Goal: Task Accomplishment & Management: Manage account settings

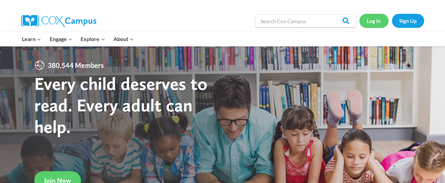
click at [369, 24] on link "Log In" at bounding box center [373, 21] width 29 height 14
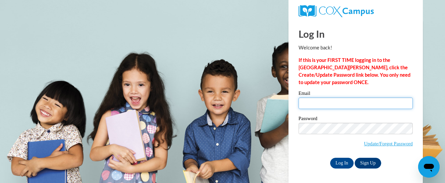
type input "abbie.ramon@muskegonorway.org"
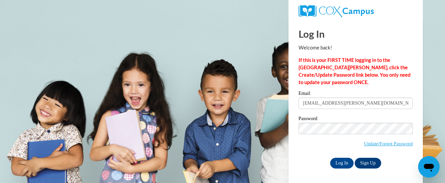
click at [315, 150] on div "Password Update/Forgot Password" at bounding box center [356, 136] width 114 height 40
click at [345, 167] on input "Log In" at bounding box center [342, 163] width 24 height 11
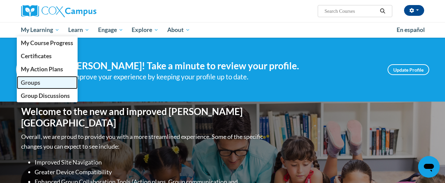
click at [29, 81] on span "Groups" at bounding box center [30, 82] width 19 height 7
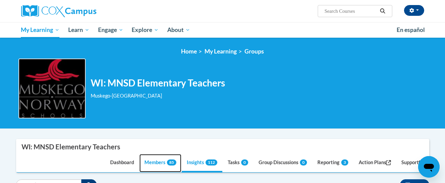
click at [157, 163] on link "Members 85" at bounding box center [160, 163] width 42 height 18
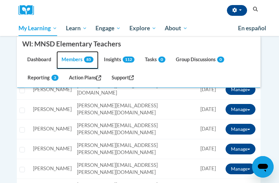
scroll to position [186, 0]
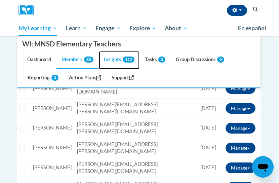
click at [120, 57] on link "Insights 112" at bounding box center [119, 60] width 41 height 18
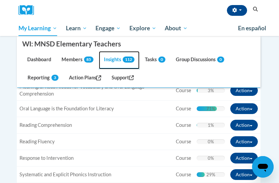
scroll to position [252, 0]
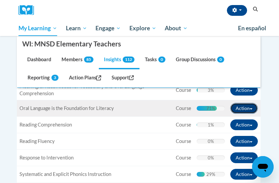
click at [238, 107] on button "Action" at bounding box center [244, 108] width 28 height 11
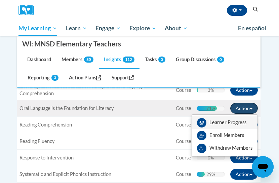
scroll to position [250, 0]
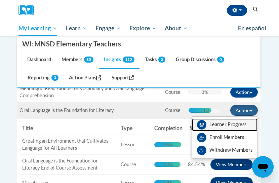
click at [218, 127] on link "Learner Progress" at bounding box center [224, 124] width 65 height 13
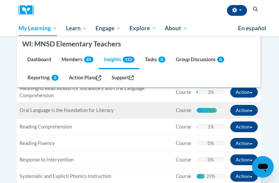
scroll to position [252, 0]
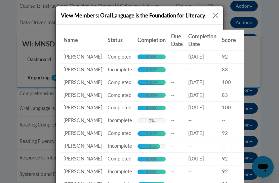
click at [148, 123] on div "0%" at bounding box center [151, 120] width 6 height 5
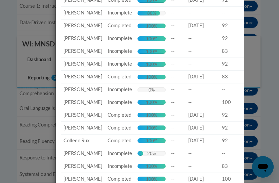
scroll to position [134, 0]
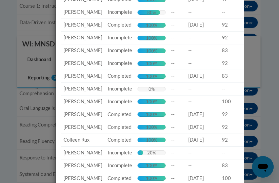
click at [141, 95] on td "Completion: 0% Complete 0%" at bounding box center [152, 89] width 34 height 13
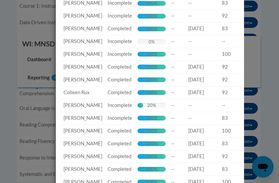
scroll to position [197, 0]
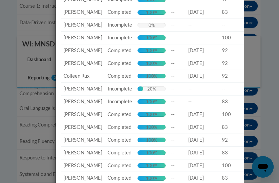
click at [137, 28] on div "0% Complete 0%" at bounding box center [151, 25] width 28 height 5
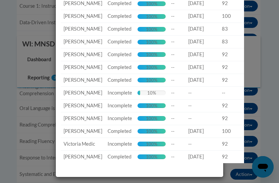
scroll to position [1143, 0]
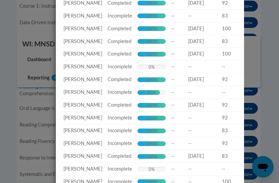
scroll to position [105, 0]
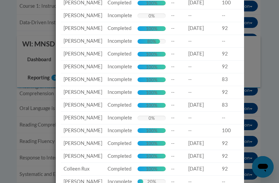
click at [153, 44] on div "80% Complete 80%" at bounding box center [151, 41] width 28 height 5
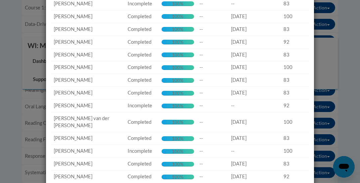
scroll to position [269, 0]
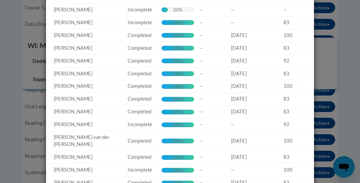
click at [336, 17] on div "View Members: Oral Language is the Foundation for Literacy Name Status Completi…" at bounding box center [180, 91] width 360 height 183
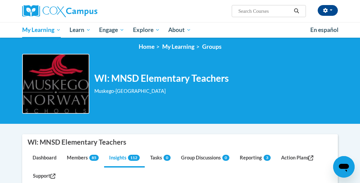
scroll to position [0, 0]
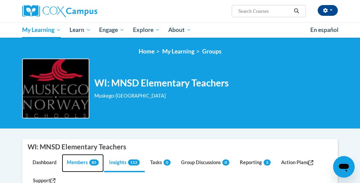
click at [77, 163] on link "Members 85" at bounding box center [83, 163] width 42 height 18
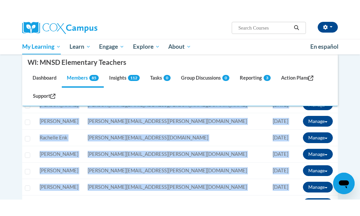
scroll to position [505, 0]
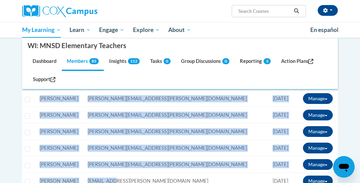
drag, startPoint x: 138, startPoint y: 181, endPoint x: 137, endPoint y: 193, distance: 11.4
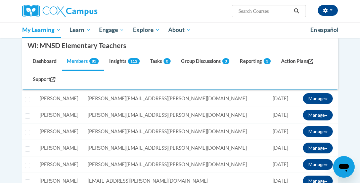
drag, startPoint x: 11, startPoint y: 181, endPoint x: 19, endPoint y: 195, distance: 15.3
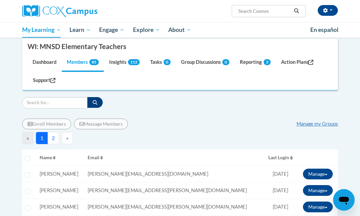
scroll to position [100, 0]
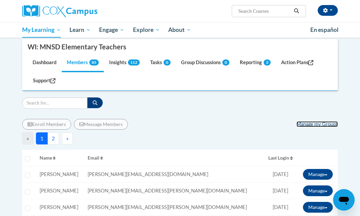
click at [317, 125] on link "Manage my Groups" at bounding box center [317, 124] width 41 height 6
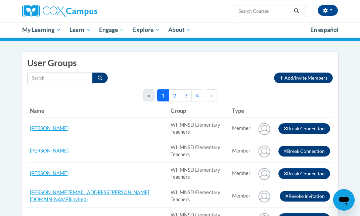
scroll to position [47, 0]
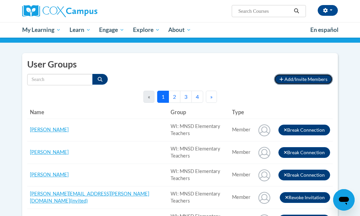
click at [287, 78] on span "Add/Invite Members" at bounding box center [305, 79] width 43 height 6
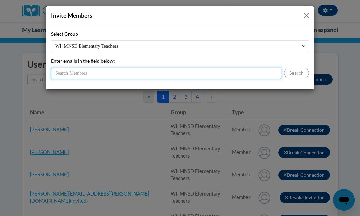
click at [109, 74] on input "Enter emails in the field below:" at bounding box center [166, 73] width 230 height 11
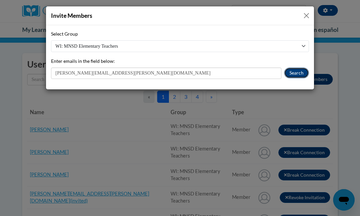
click at [289, 73] on button "Search" at bounding box center [296, 73] width 25 height 11
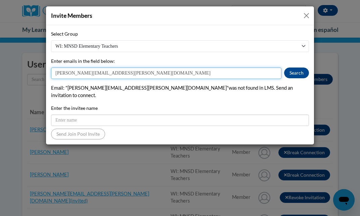
click at [73, 70] on input "kelly.leong@muskegonorway.org" at bounding box center [166, 73] width 230 height 11
click at [73, 71] on input "kelly.leong@muskegonorway.org" at bounding box center [166, 73] width 230 height 11
click at [65, 74] on input "kelly.leong@muskegonorway.org" at bounding box center [166, 73] width 230 height 11
drag, startPoint x: 65, startPoint y: 74, endPoint x: 38, endPoint y: 73, distance: 26.9
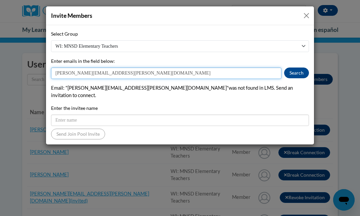
click at [38, 73] on div "Invite Members Select Group WI: MNSD Elementary Teachers Enter emails in the fi…" at bounding box center [180, 108] width 360 height 216
type input "samantha.leong@muskegonorway.org"
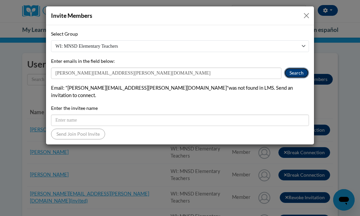
click at [293, 76] on button "Search" at bounding box center [296, 73] width 25 height 11
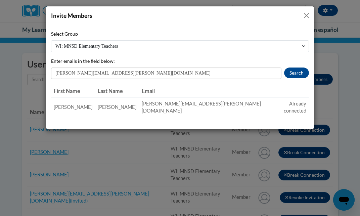
click at [306, 17] on button "Close" at bounding box center [306, 15] width 8 height 8
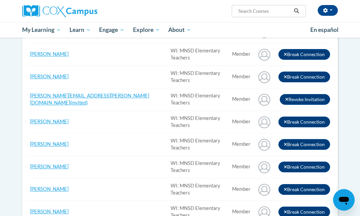
scroll to position [0, 0]
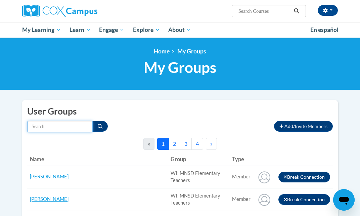
click at [61, 128] on input "Search by name" at bounding box center [59, 126] width 65 height 11
type input "leong"
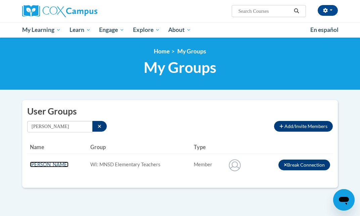
click at [40, 163] on link "Samantha Leong" at bounding box center [49, 165] width 39 height 6
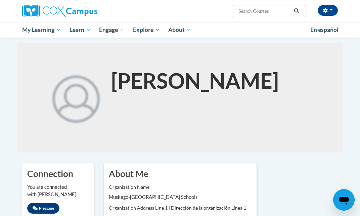
scroll to position [244, 0]
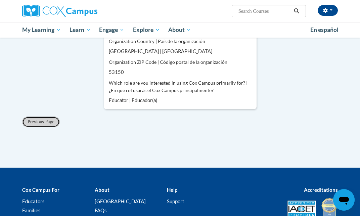
click at [39, 125] on button "Previous Page" at bounding box center [41, 122] width 38 height 11
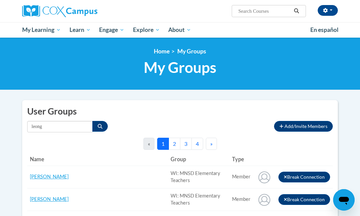
click at [190, 144] on button "3" at bounding box center [186, 144] width 12 height 12
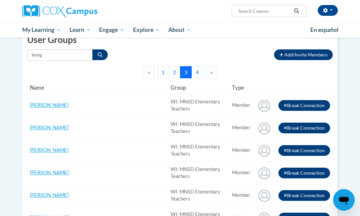
scroll to position [64, 0]
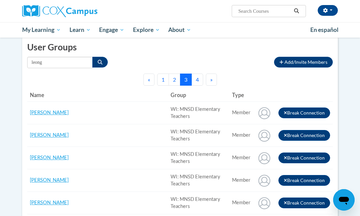
click at [196, 81] on button "4" at bounding box center [197, 80] width 12 height 12
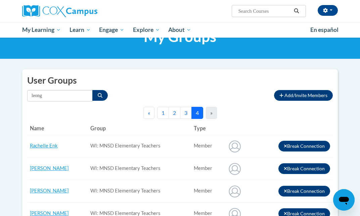
scroll to position [0, 0]
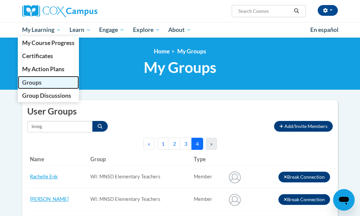
click at [40, 83] on span "Groups" at bounding box center [31, 82] width 19 height 7
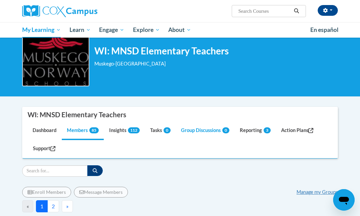
scroll to position [33, 0]
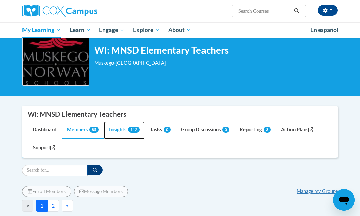
click at [121, 132] on link "Insights 112" at bounding box center [124, 130] width 41 height 18
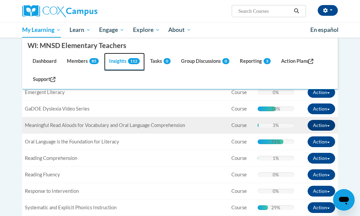
scroll to position [217, 0]
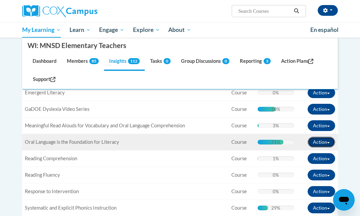
click at [317, 143] on button "Action" at bounding box center [322, 142] width 28 height 11
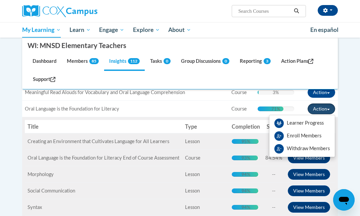
scroll to position [252, 0]
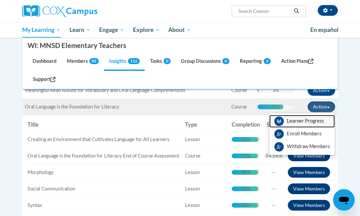
click at [289, 121] on link "Learner Progress" at bounding box center [301, 121] width 65 height 13
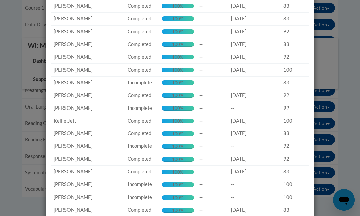
scroll to position [0, 0]
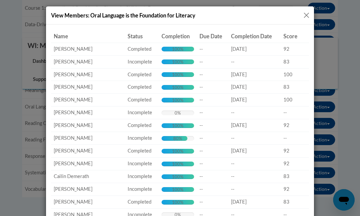
click at [305, 18] on button "Close" at bounding box center [306, 15] width 8 height 8
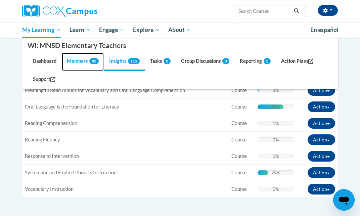
click at [78, 55] on link "Members 85" at bounding box center [83, 62] width 42 height 18
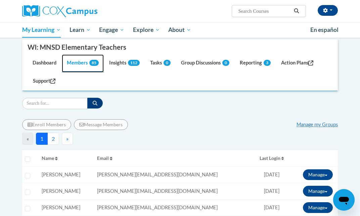
scroll to position [85, 0]
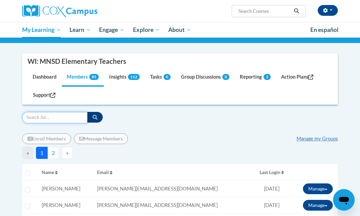
click at [53, 116] on input "Search" at bounding box center [54, 117] width 65 height 11
type input "walker"
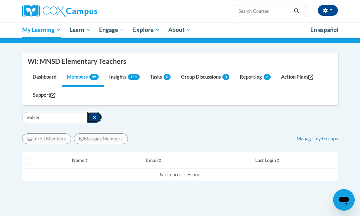
click at [87, 122] on button "button" at bounding box center [94, 117] width 14 height 11
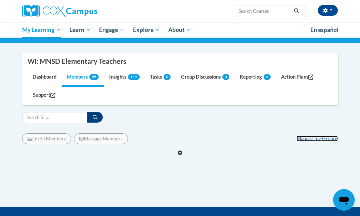
click at [303, 140] on link "Manage my Groups" at bounding box center [317, 139] width 41 height 6
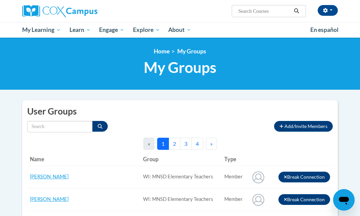
scroll to position [73, 0]
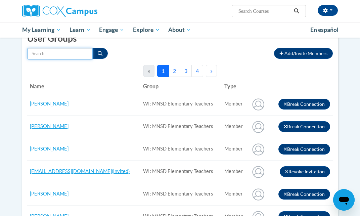
click at [46, 53] on input "Search by name" at bounding box center [59, 53] width 65 height 11
type input "k"
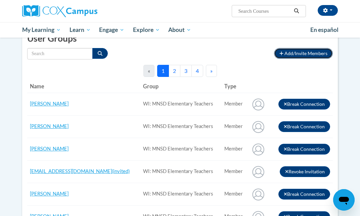
click at [290, 55] on span "Add/Invite Members" at bounding box center [305, 53] width 43 height 6
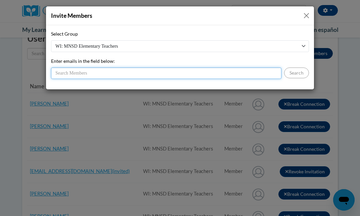
paste input "[EMAIL_ADDRESS][DOMAIN_NAME]"
type input "[EMAIL_ADDRESS][DOMAIN_NAME]"
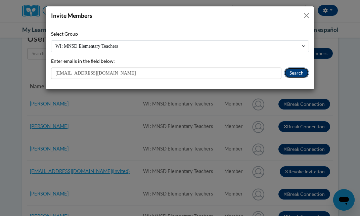
click at [293, 76] on button "Search" at bounding box center [296, 73] width 25 height 11
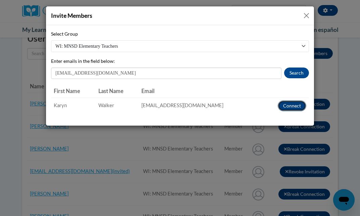
click at [290, 107] on button "Connect" at bounding box center [292, 105] width 29 height 11
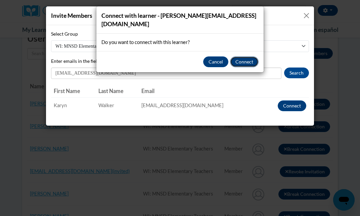
click at [242, 56] on button "Connect" at bounding box center [244, 61] width 29 height 11
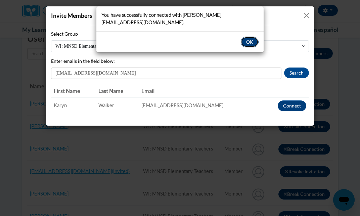
click at [253, 42] on button "OK" at bounding box center [250, 42] width 18 height 11
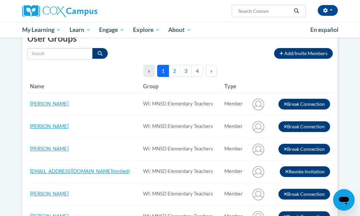
click at [160, 144] on td "WI: MNSD Elementary Teachers" at bounding box center [180, 149] width 81 height 23
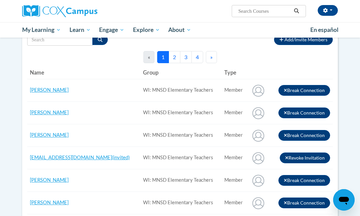
scroll to position [0, 0]
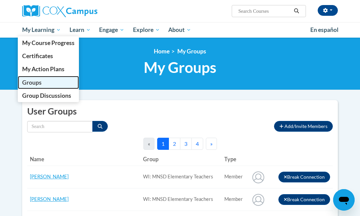
click at [32, 84] on span "Groups" at bounding box center [31, 82] width 19 height 7
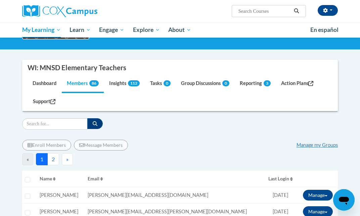
scroll to position [76, 0]
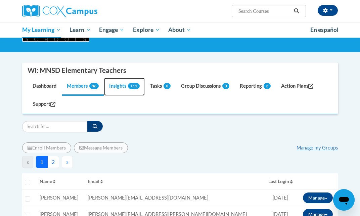
click at [123, 88] on link "Insights 112" at bounding box center [124, 87] width 41 height 18
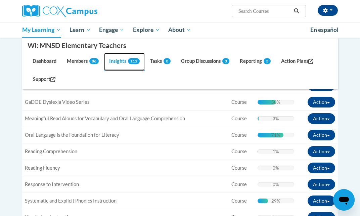
scroll to position [259, 0]
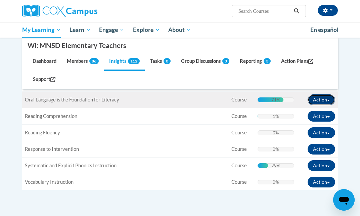
click at [331, 98] on button "Action" at bounding box center [322, 99] width 28 height 11
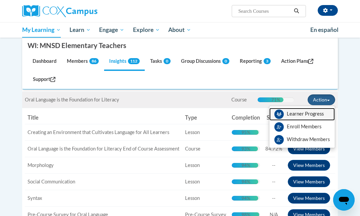
click at [308, 113] on link "Learner Progress" at bounding box center [301, 114] width 65 height 13
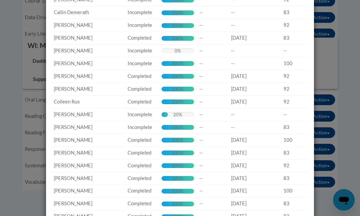
scroll to position [0, 0]
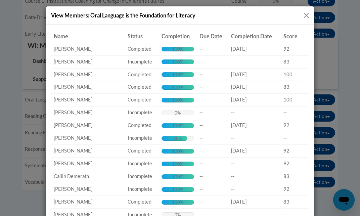
click at [308, 13] on button "Close" at bounding box center [306, 15] width 8 height 8
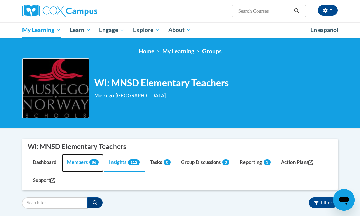
click at [93, 163] on span "86" at bounding box center [93, 162] width 9 height 6
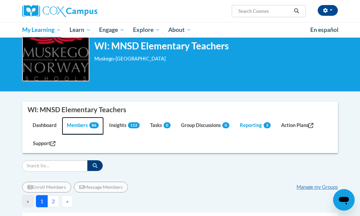
scroll to position [113, 0]
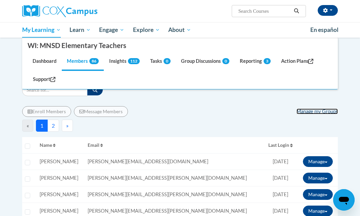
click at [321, 113] on link "Manage my Groups" at bounding box center [317, 111] width 41 height 6
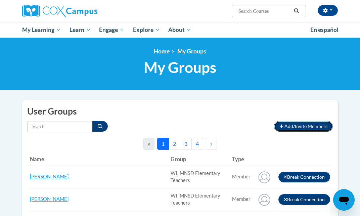
click at [303, 124] on span "Add/Invite Members" at bounding box center [305, 126] width 43 height 6
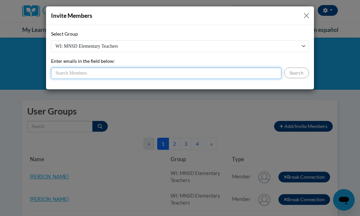
click at [170, 73] on input "Enter emails in the field below:" at bounding box center [166, 73] width 230 height 11
paste input "kristen.pichler@muskegonorway.org"
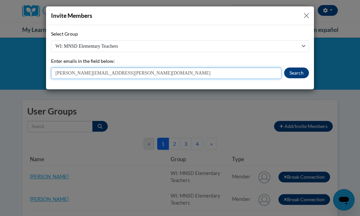
type input "kristen.pichler@muskegonorway.org"
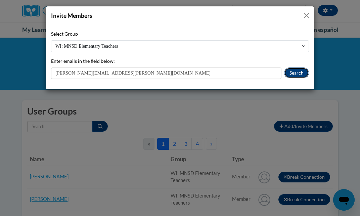
click at [300, 73] on button "Search" at bounding box center [296, 73] width 25 height 11
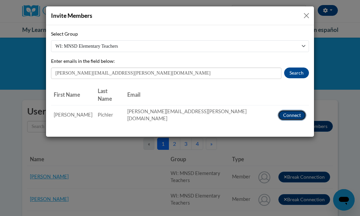
click at [298, 110] on button "Connect" at bounding box center [292, 115] width 29 height 11
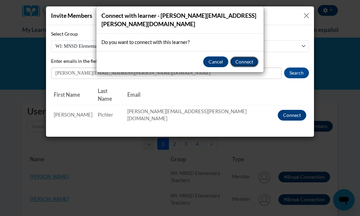
click at [241, 56] on button "Connect" at bounding box center [244, 61] width 29 height 11
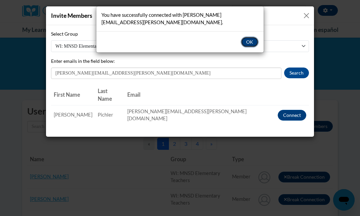
click at [247, 43] on button "OK" at bounding box center [250, 42] width 18 height 11
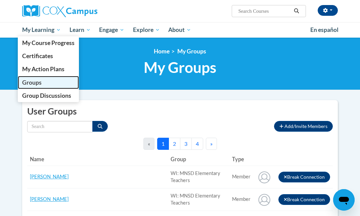
click at [39, 81] on span "Groups" at bounding box center [31, 82] width 19 height 7
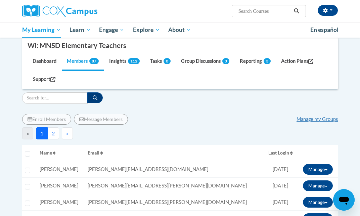
scroll to position [73, 0]
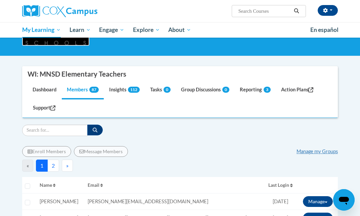
click at [53, 168] on button "2" at bounding box center [53, 166] width 12 height 12
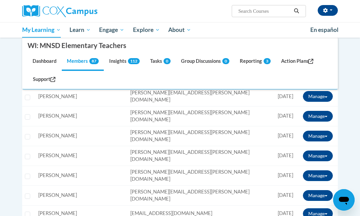
scroll to position [193, 0]
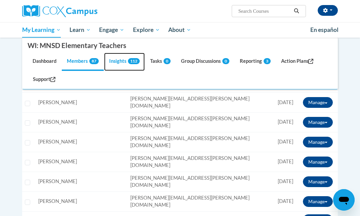
click at [128, 59] on link "Insights 112" at bounding box center [124, 62] width 41 height 18
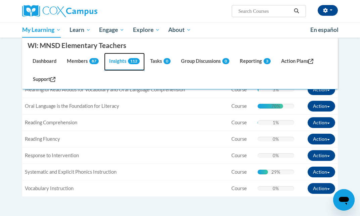
scroll to position [246, 0]
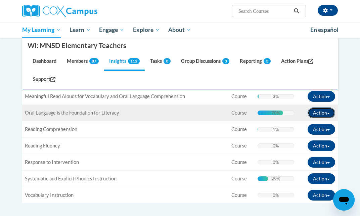
click at [318, 114] on button "Action" at bounding box center [322, 112] width 28 height 11
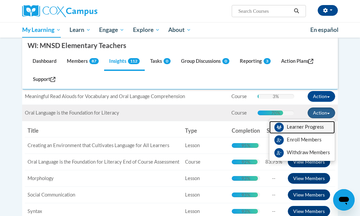
click at [305, 129] on link "Learner Progress" at bounding box center [301, 127] width 65 height 13
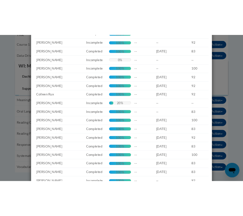
scroll to position [0, 0]
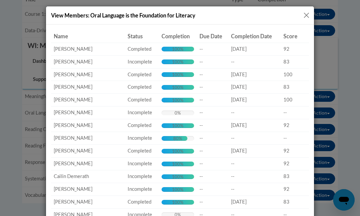
click at [306, 15] on button "Close" at bounding box center [306, 15] width 8 height 8
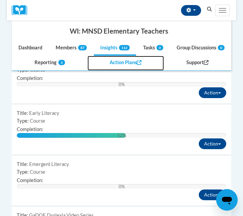
click at [119, 58] on link "Action Plans" at bounding box center [126, 63] width 77 height 15
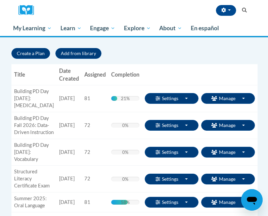
scroll to position [56, 0]
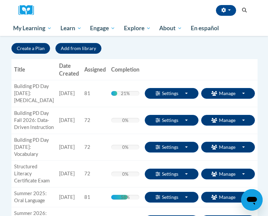
click at [16, 72] on th "Title" at bounding box center [33, 69] width 45 height 21
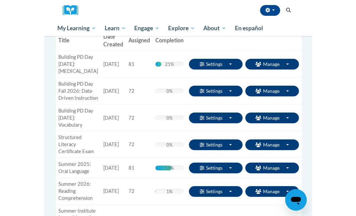
scroll to position [91, 0]
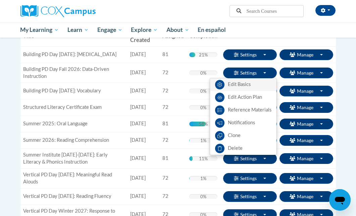
click at [241, 83] on link "Edit Basics" at bounding box center [243, 84] width 66 height 13
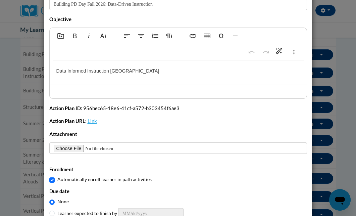
scroll to position [110, 0]
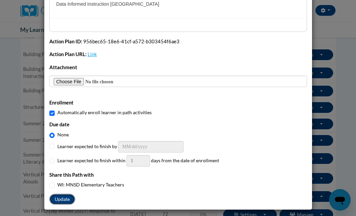
click at [59, 203] on button "Update" at bounding box center [62, 199] width 26 height 11
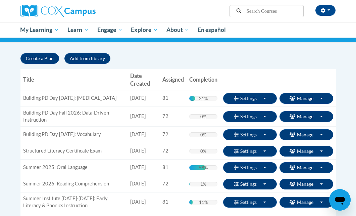
scroll to position [49, 0]
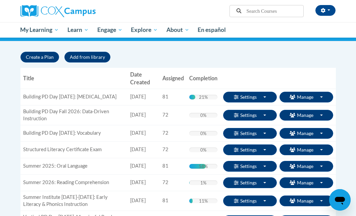
click at [72, 97] on td "Building PD Day [DATE]: [MEDICAL_DATA]" at bounding box center [73, 97] width 107 height 16
click at [68, 113] on td "Building PD Day Fall 2026: Data-Driven Instruction" at bounding box center [73, 115] width 107 height 20
click at [61, 132] on td "Building PD Day [DATE]: Vocabulary" at bounding box center [73, 133] width 107 height 16
click at [94, 137] on td "Building PD Day [DATE]: Vocabulary" at bounding box center [73, 133] width 107 height 16
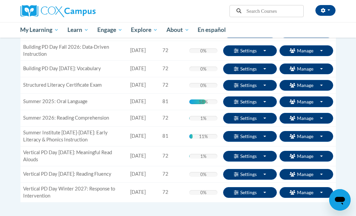
scroll to position [113, 0]
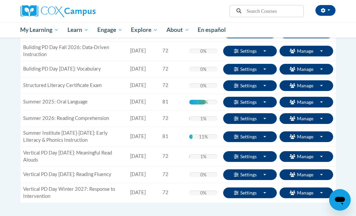
click at [88, 85] on td "Structured Literacy Certificate Exam" at bounding box center [73, 85] width 107 height 16
click at [82, 108] on td "Summer 2025: Oral Language" at bounding box center [73, 102] width 107 height 16
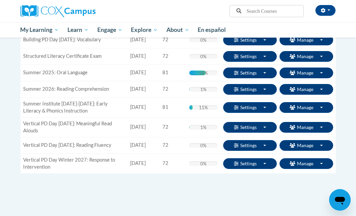
scroll to position [146, 0]
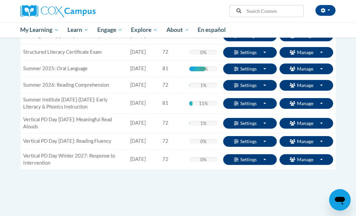
click at [81, 92] on td "Summer 2026: Reading Comprehension" at bounding box center [73, 85] width 107 height 16
click at [78, 106] on td "Summer Institute [DATE]-[DATE]: Early Literacy & Phonics Instruction" at bounding box center [73, 103] width 107 height 20
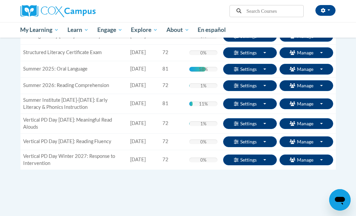
scroll to position [146, 0]
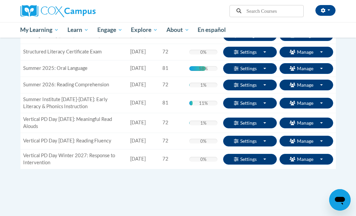
click at [4, 113] on body "[PERSON_NAME] ([GEOGRAPHIC_DATA]/[GEOGRAPHIC_DATA] UTC-05:00) My Profile Inbox …" at bounding box center [178, 90] width 356 height 473
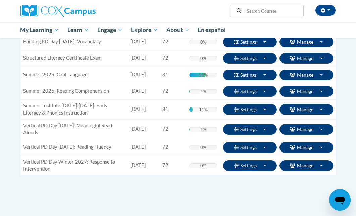
scroll to position [141, 0]
